Goal: Task Accomplishment & Management: Complete application form

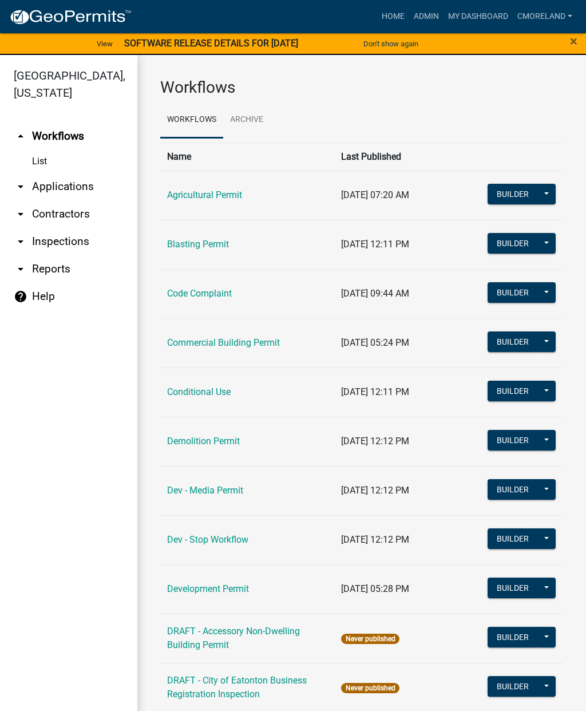
click at [207, 292] on link "Code Complaint" at bounding box center [199, 293] width 65 height 11
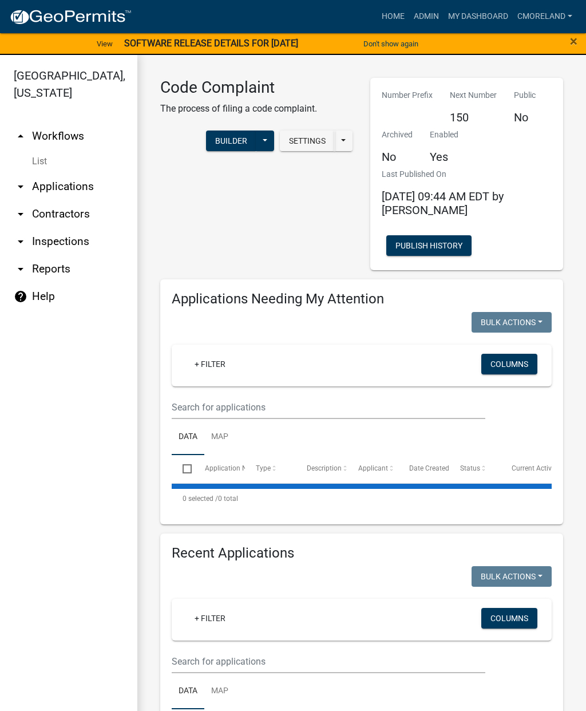
select select "2: 50"
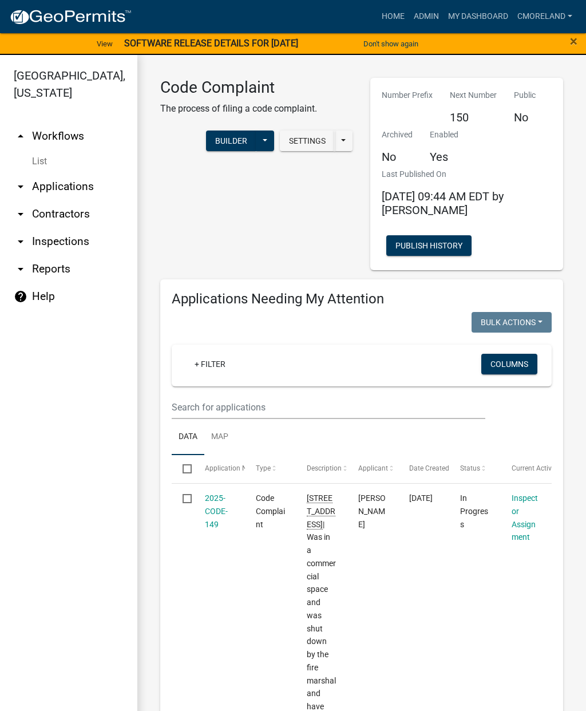
click at [217, 505] on link "2025-CODE-149" at bounding box center [216, 510] width 23 height 35
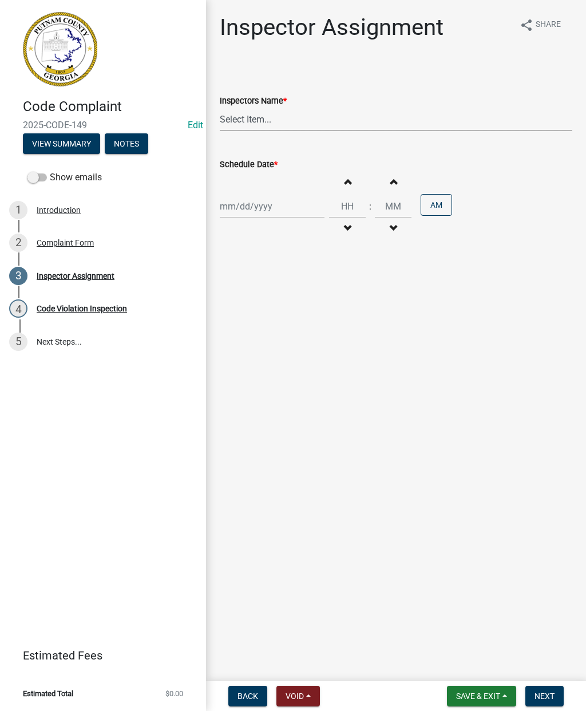
click at [255, 108] on select "Select Item... [PERSON_NAME] ([PERSON_NAME] ) [PERSON_NAME] ([PERSON_NAME]) jst…" at bounding box center [396, 119] width 352 height 23
select select "a0ea4169-8540-4a2c-b9f4-cf4c1ffdeb95"
click at [280, 208] on div at bounding box center [272, 206] width 105 height 23
select select "10"
select select "2025"
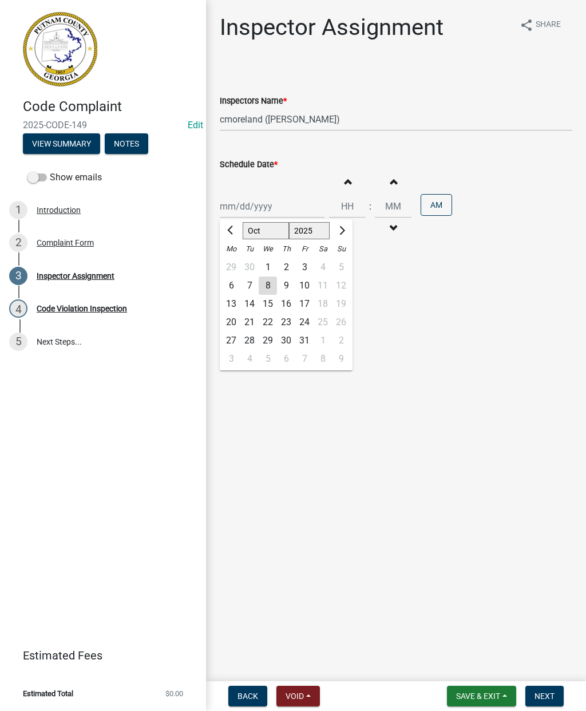
click at [238, 286] on div "6" at bounding box center [231, 285] width 18 height 18
type input "[DATE]"
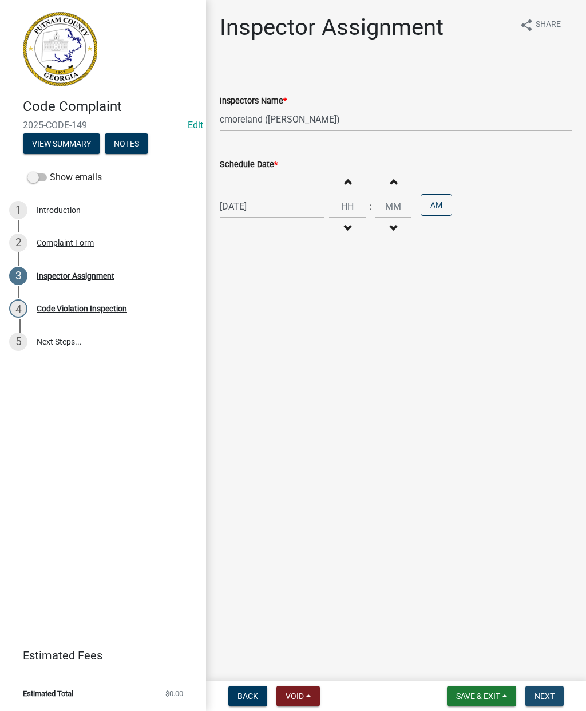
click at [550, 694] on span "Next" at bounding box center [544, 695] width 20 height 9
click at [347, 205] on input "Hours" at bounding box center [347, 206] width 37 height 23
type input "12"
click at [381, 205] on input "Minutes" at bounding box center [393, 206] width 37 height 23
type input "00"
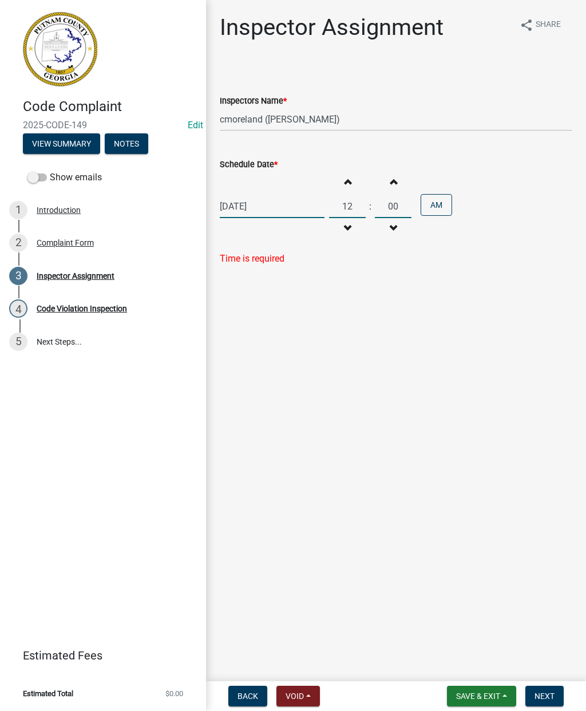
click at [431, 209] on button "AM" at bounding box center [436, 205] width 31 height 22
click at [552, 690] on button "Next" at bounding box center [544, 696] width 38 height 21
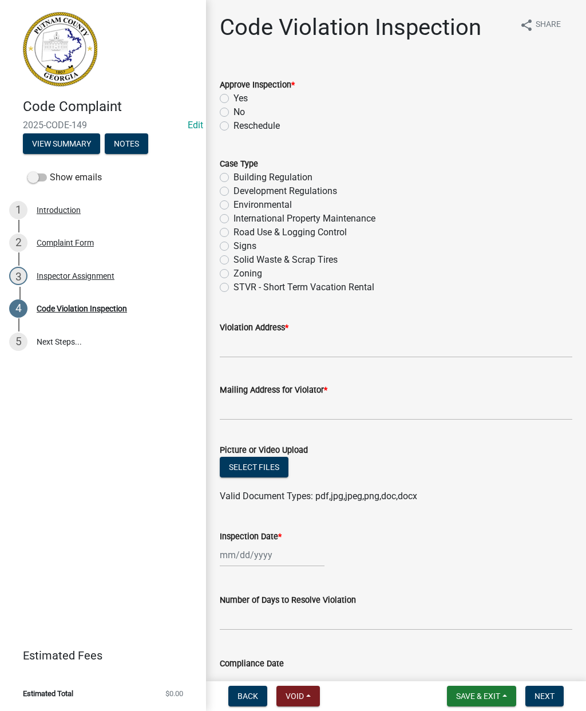
click at [233, 110] on label "No" at bounding box center [238, 112] width 11 height 14
click at [233, 110] on input "No" at bounding box center [236, 108] width 7 height 7
radio input "true"
click at [233, 273] on label "Zoning" at bounding box center [247, 274] width 29 height 14
click at [233, 273] on input "Zoning" at bounding box center [236, 270] width 7 height 7
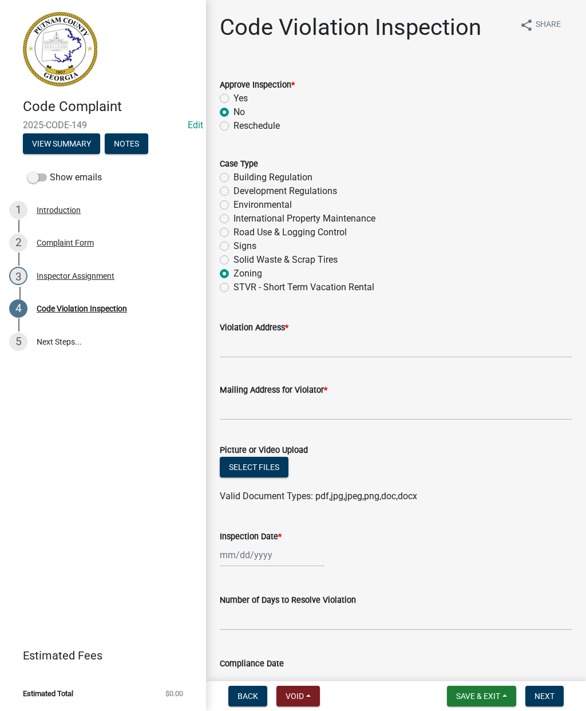
radio input "true"
click at [237, 348] on input "Violation Address *" at bounding box center [396, 345] width 352 height 23
type input "116"
click at [233, 219] on label "International Property Maintenance" at bounding box center [304, 219] width 142 height 14
click at [233, 219] on input "International Property Maintenance" at bounding box center [236, 215] width 7 height 7
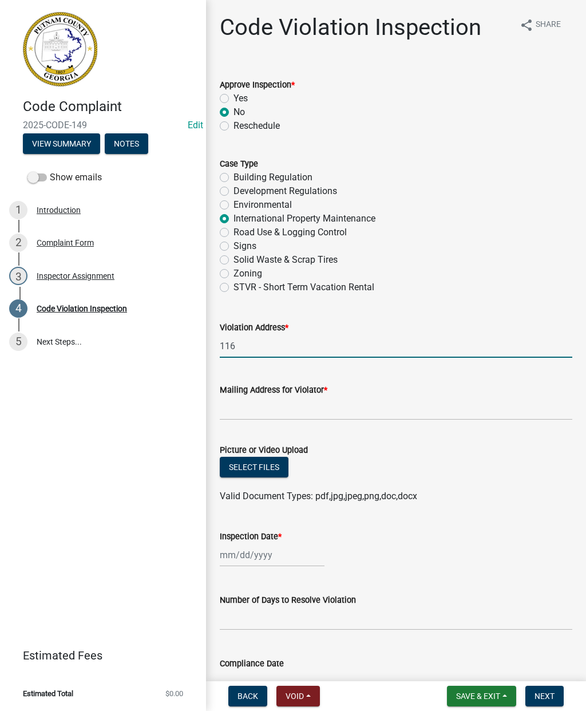
radio input "true"
click at [251, 348] on input "116" at bounding box center [396, 345] width 352 height 23
type input "[STREET_ADDRESS]"
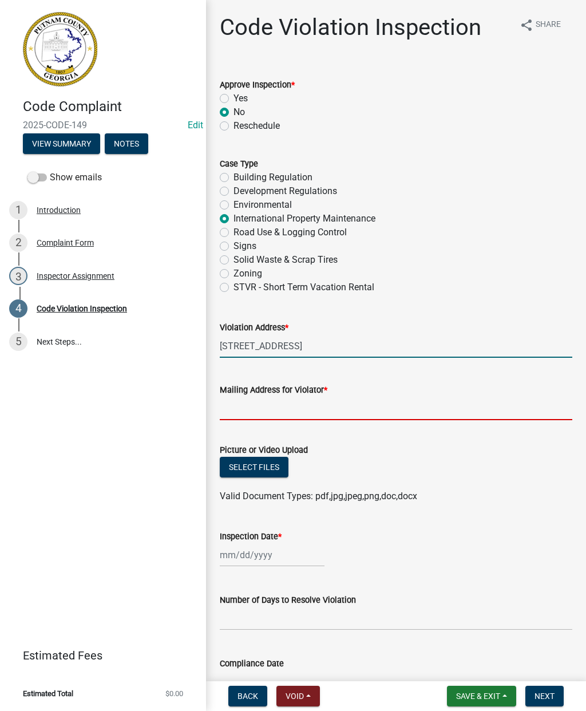
click at [240, 405] on input "Mailing Address for Violator *" at bounding box center [396, 408] width 352 height 23
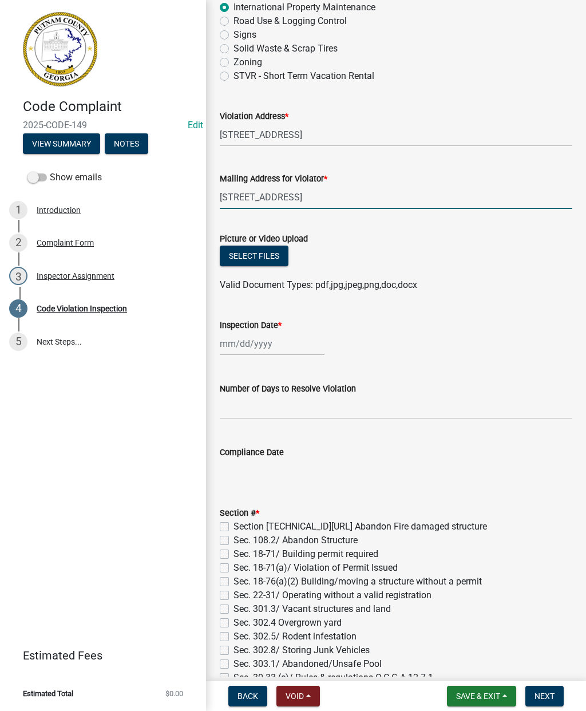
scroll to position [212, 0]
type input "[STREET_ADDRESS]"
click at [264, 254] on button "Select files" at bounding box center [254, 255] width 69 height 21
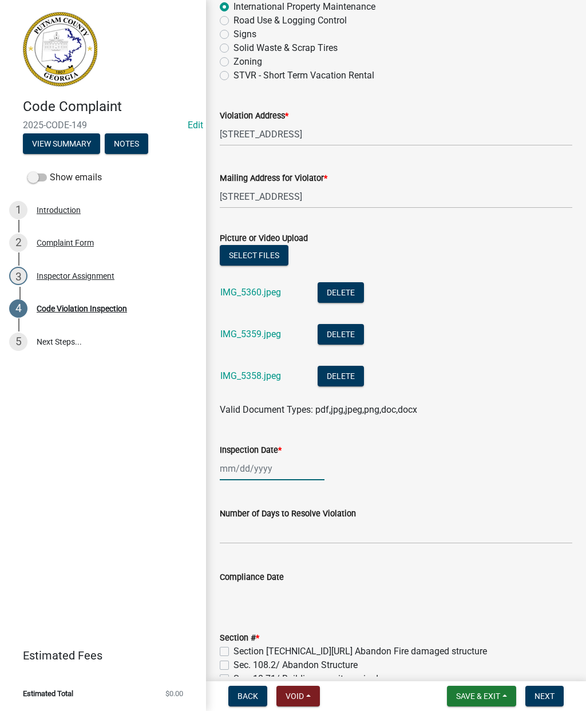
click at [260, 470] on div at bounding box center [272, 468] width 105 height 23
select select "10"
select select "2025"
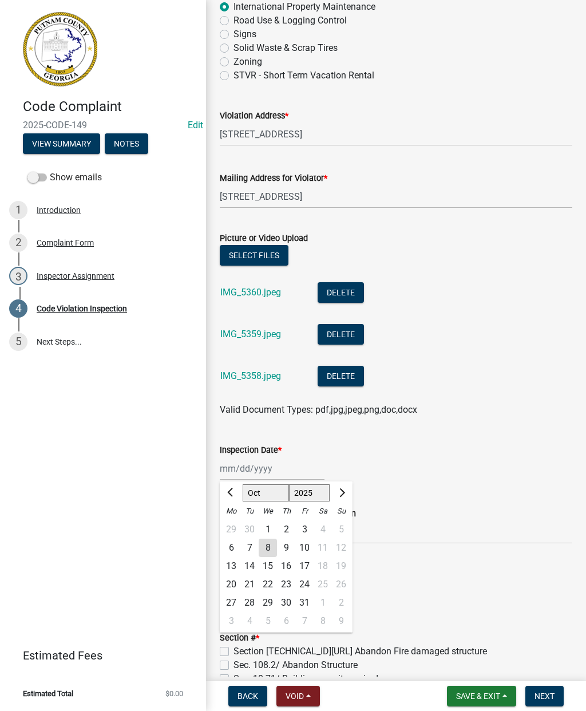
click at [234, 549] on div "6" at bounding box center [231, 547] width 18 height 18
type input "[DATE]"
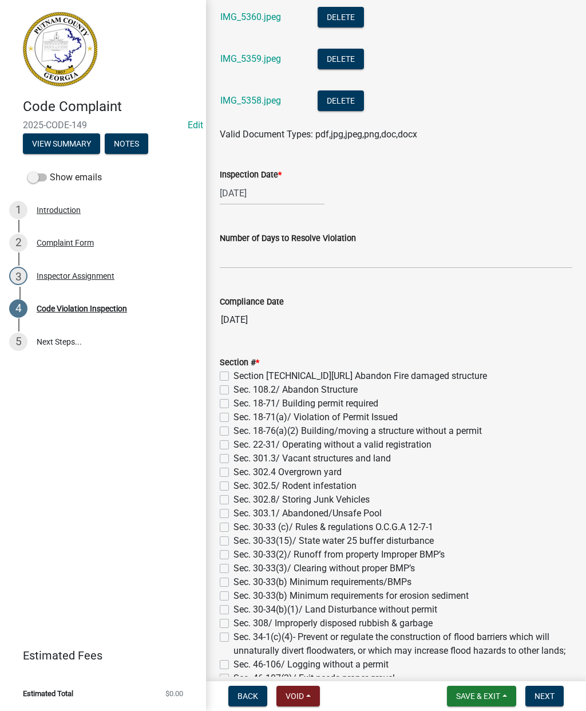
scroll to position [488, 0]
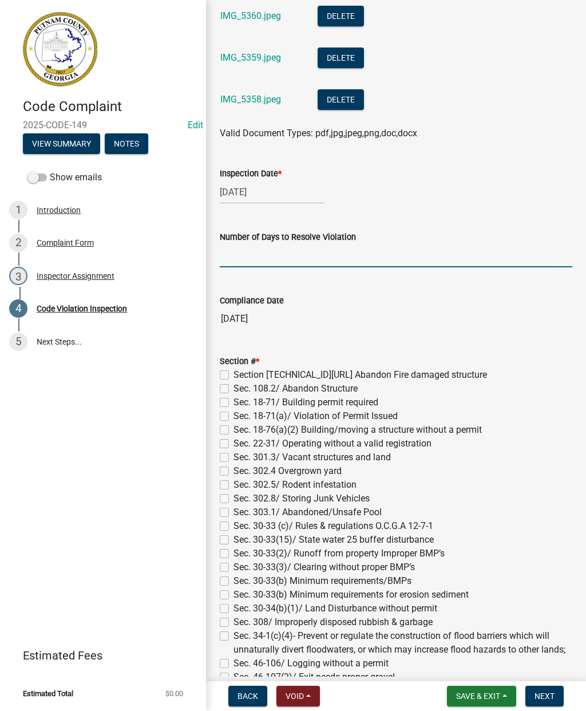
click at [235, 252] on input "text" at bounding box center [396, 255] width 352 height 23
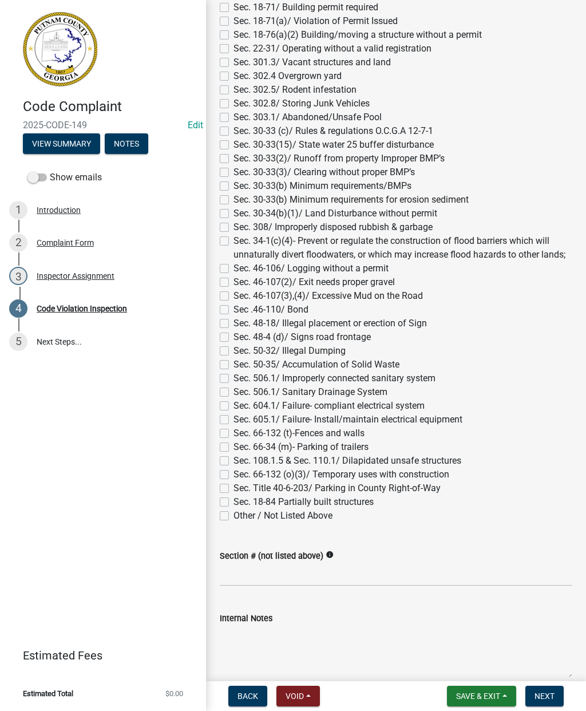
scroll to position [884, 0]
type input "0"
click at [227, 227] on div "Section # * Section [TECHNICAL_ID][URL] Abandon Fire damaged structure Sec. 108…" at bounding box center [396, 240] width 352 height 563
click at [233, 227] on label "Sec. 308/ Improperly disposed rubbish & garbage" at bounding box center [332, 227] width 199 height 14
click at [233, 227] on input "Sec. 308/ Improperly disposed rubbish & garbage" at bounding box center [236, 223] width 7 height 7
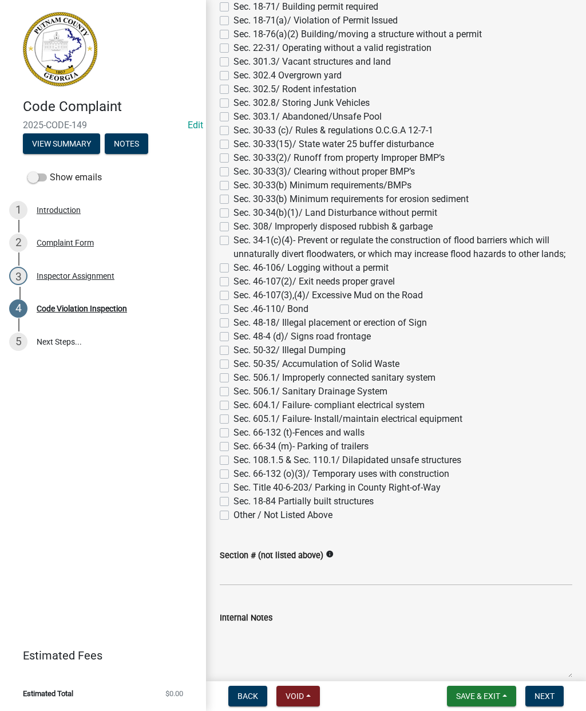
checkbox input "true"
checkbox input "false"
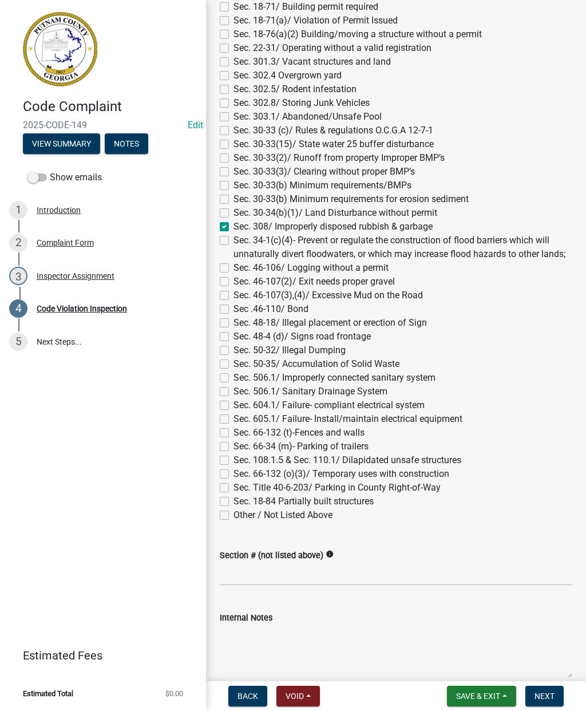
checkbox input "false"
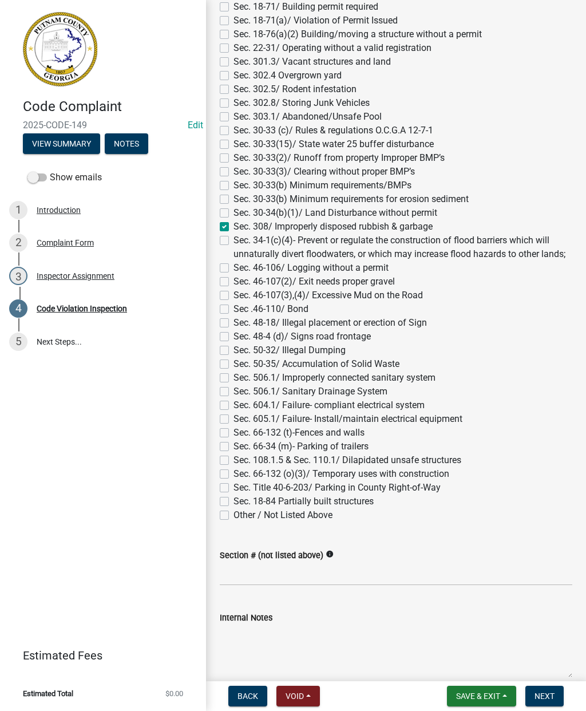
checkbox input "false"
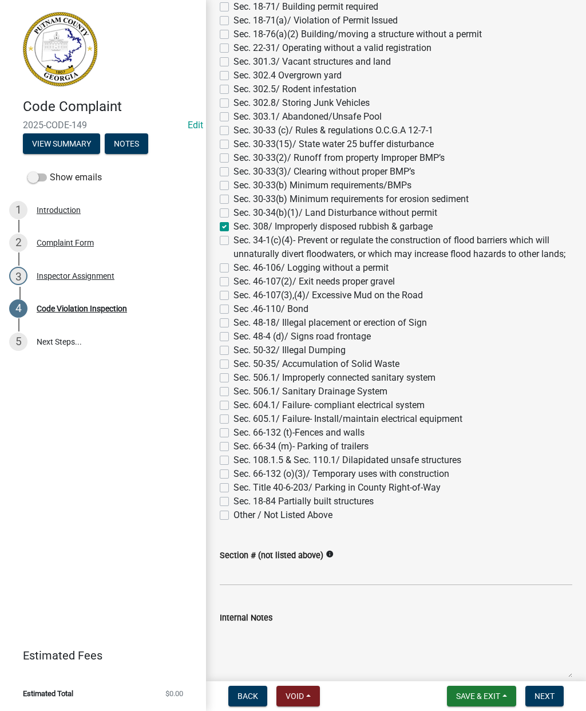
checkbox input "false"
checkbox input "true"
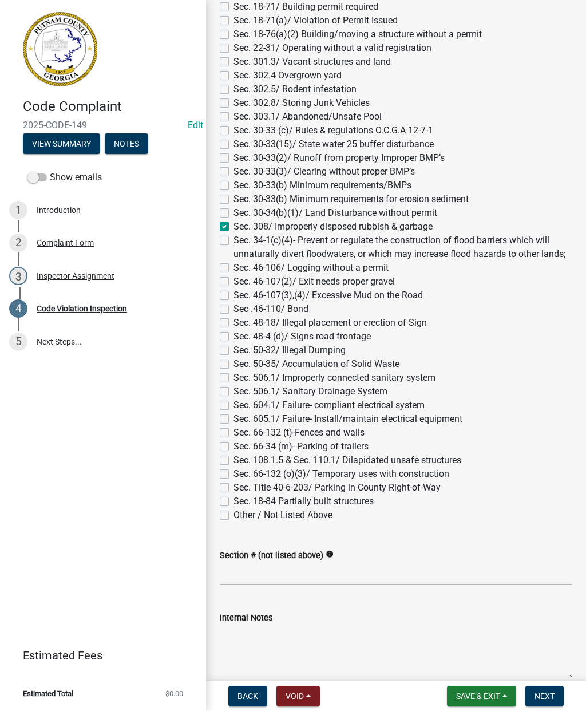
checkbox input "false"
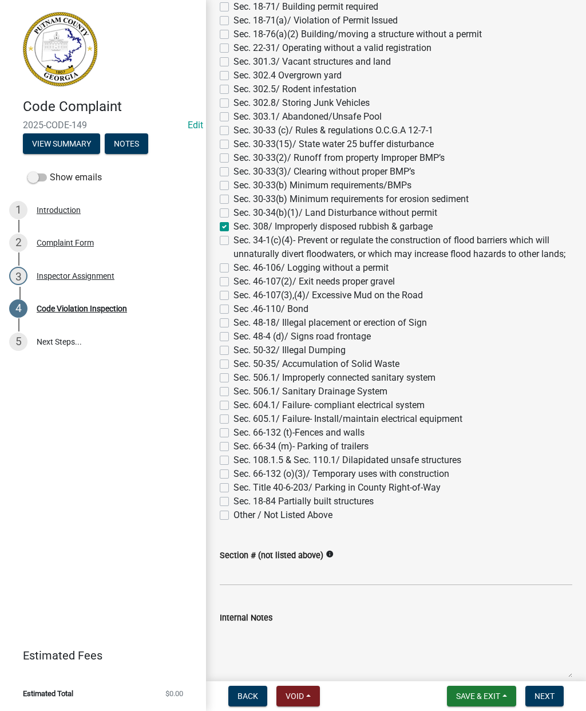
checkbox input "false"
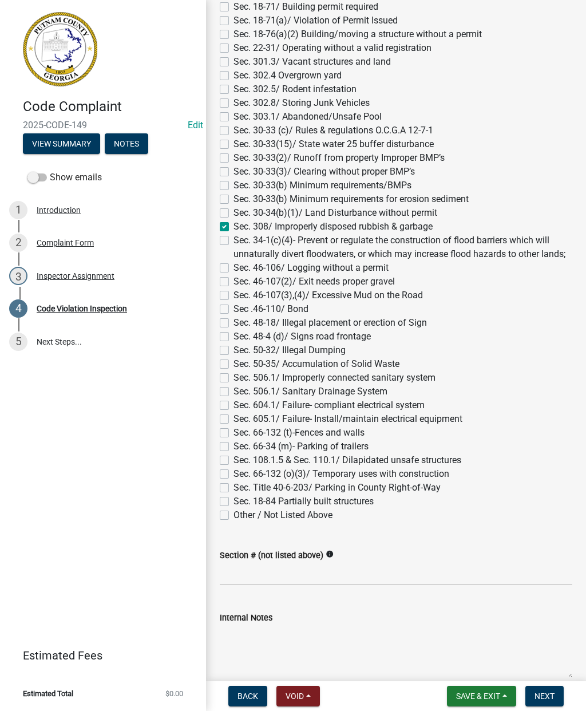
checkbox input "false"
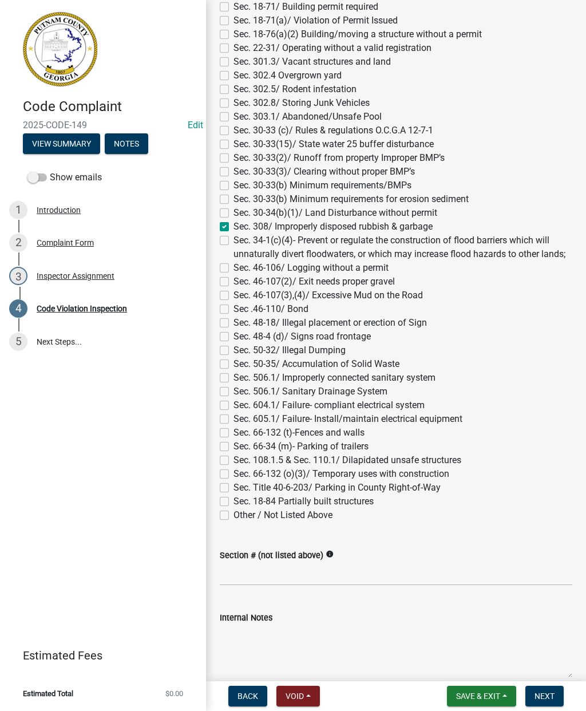
checkbox input "false"
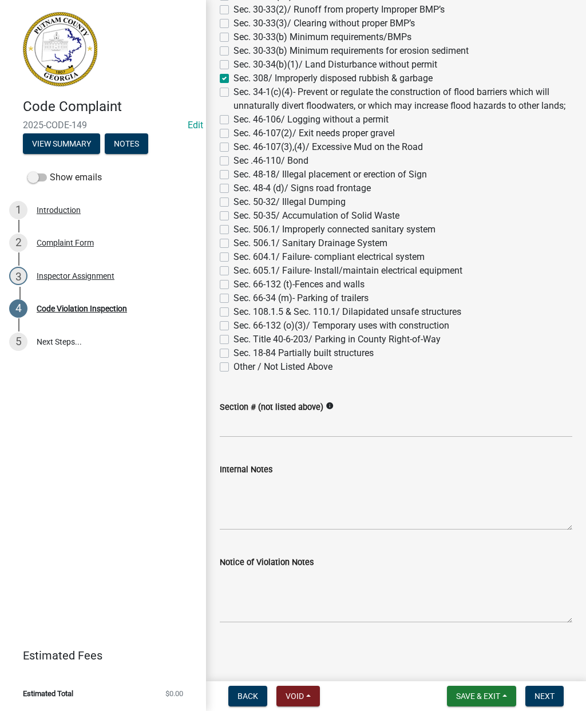
scroll to position [1032, 0]
click at [251, 498] on textarea "Internal Notes" at bounding box center [396, 503] width 352 height 54
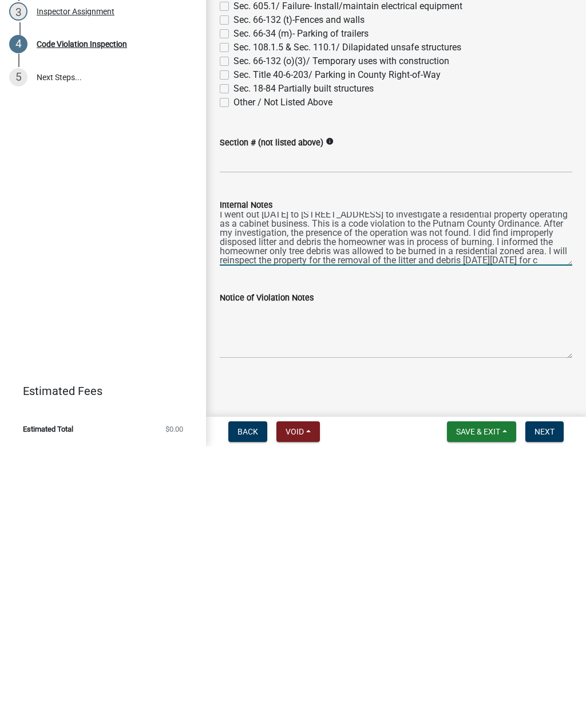
scroll to position [18, 0]
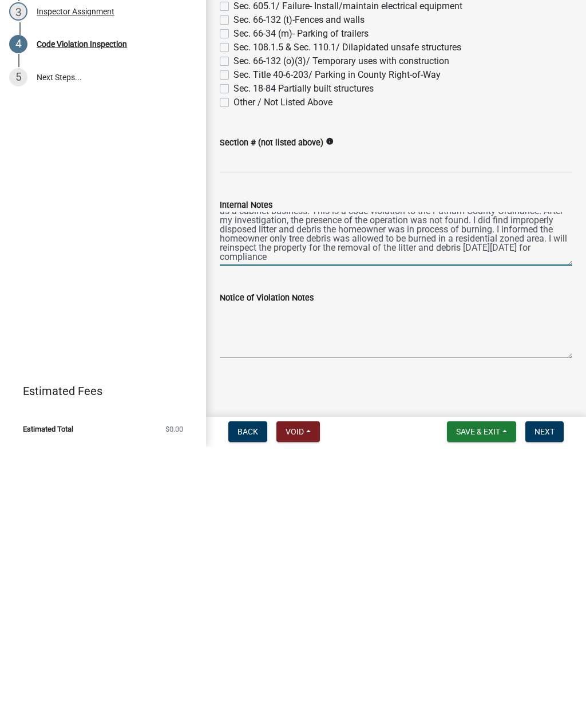
type textarea "I went out [DATE] to [STREET_ADDRESS] to investigate a residential property ope…"
click at [550, 691] on span "Next" at bounding box center [544, 695] width 20 height 9
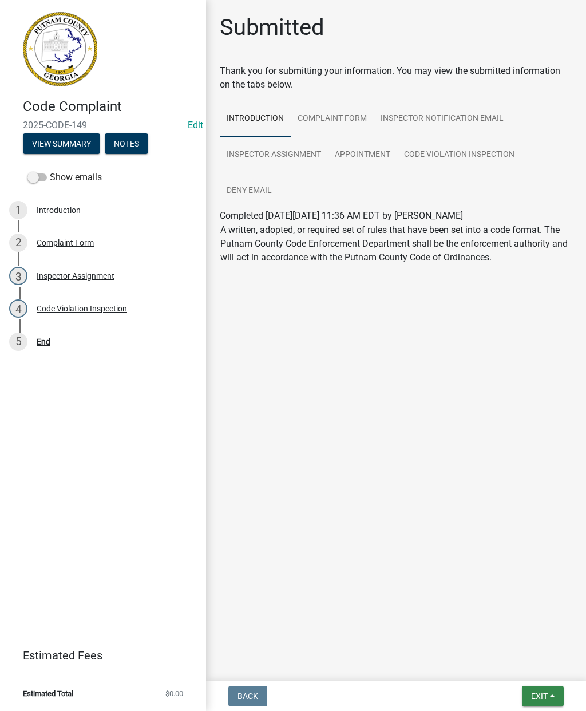
click at [539, 691] on span "Exit" at bounding box center [539, 695] width 17 height 9
click at [513, 656] on button "Save & Exit" at bounding box center [519, 665] width 92 height 27
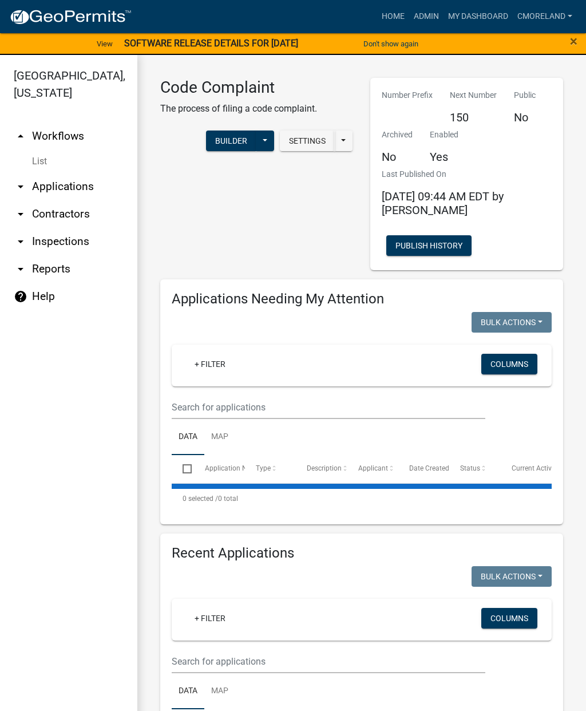
select select "2: 50"
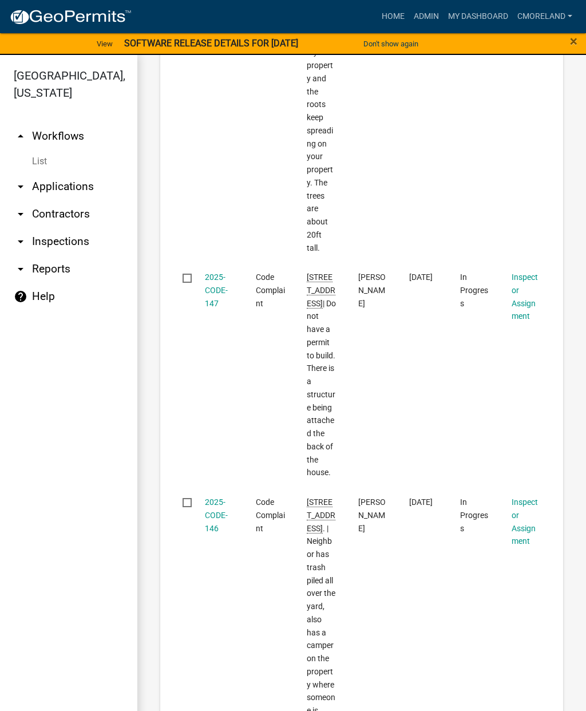
scroll to position [693, 0]
click at [211, 272] on link "2025-CODE-147" at bounding box center [216, 289] width 23 height 35
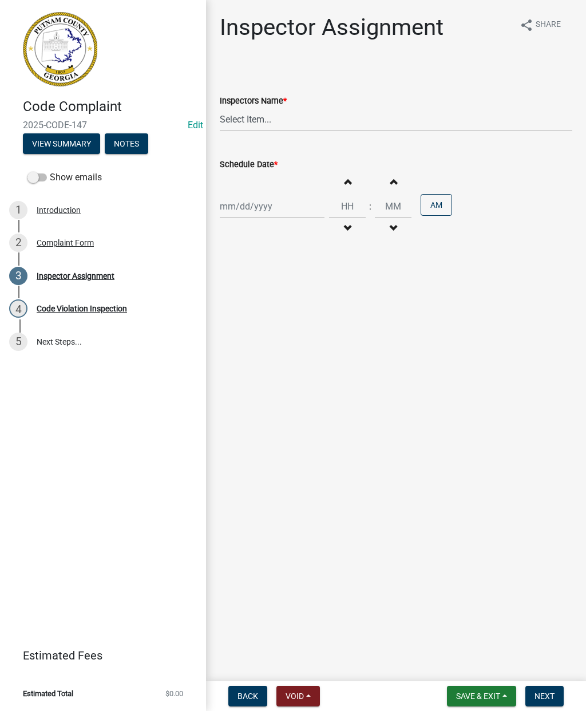
click at [76, 244] on div "Complaint Form" at bounding box center [65, 243] width 57 height 8
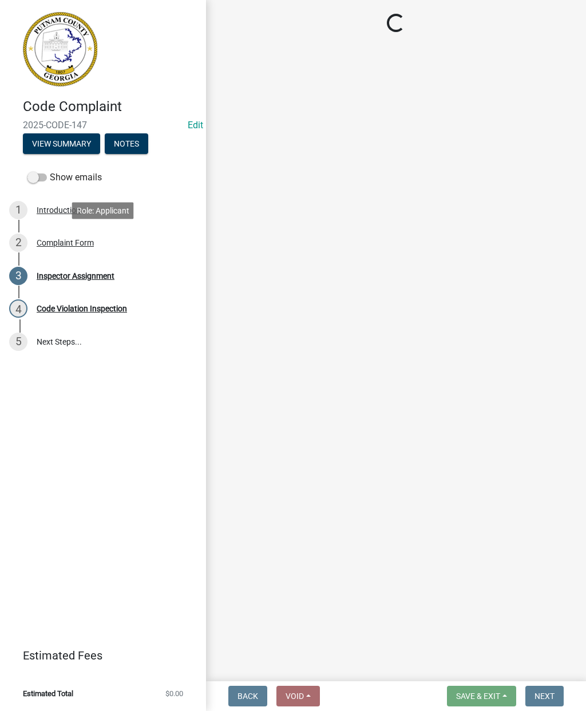
select select "f08a9927-defb-489f-aa73-9d6bf05850a3"
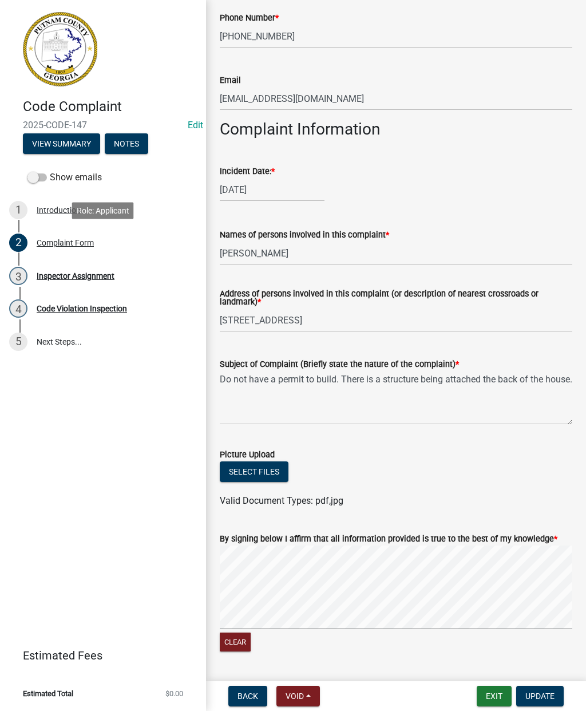
scroll to position [383, 0]
